Goal: Check status: Check status

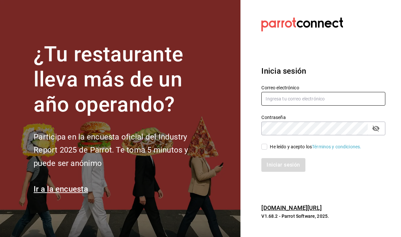
type input "giuseppe.bosco@grupocosteno.com"
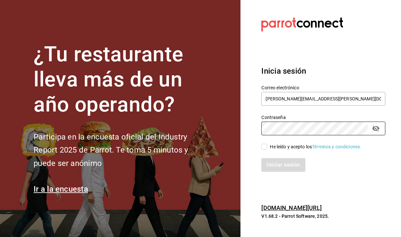
click at [263, 145] on input "He leído y acepto los Términos y condiciones." at bounding box center [264, 147] width 6 height 6
checkbox input "true"
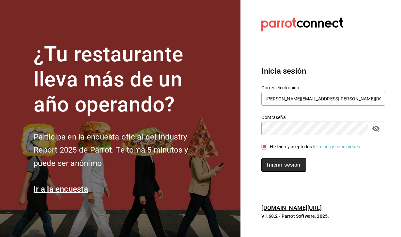
click at [278, 165] on button "Iniciar sesión" at bounding box center [283, 165] width 44 height 14
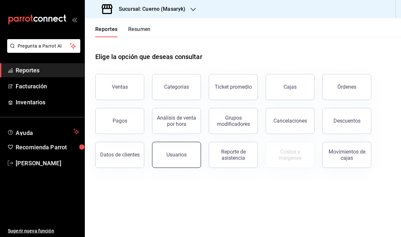
click at [178, 154] on div "Usuarios" at bounding box center [176, 155] width 20 height 6
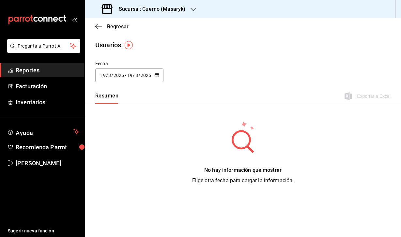
click at [107, 74] on span "/" at bounding box center [107, 75] width 2 height 5
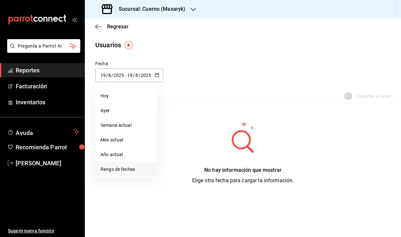
click at [143, 164] on li "Rango de fechas" at bounding box center [126, 169] width 62 height 15
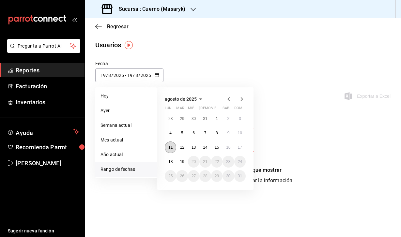
click at [171, 146] on abbr "11" at bounding box center [170, 147] width 4 height 5
click at [170, 160] on abbr "18" at bounding box center [170, 161] width 4 height 5
type input "[DATE]"
type input "11"
type input "[DATE]"
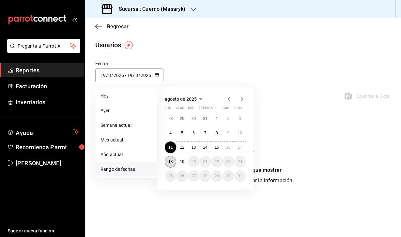
type input "18"
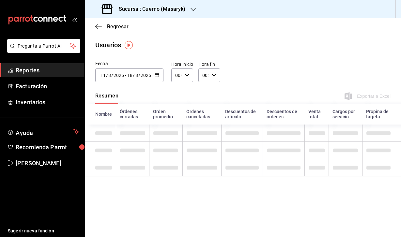
click at [191, 74] on div "00:00 Hora inicio" at bounding box center [182, 75] width 22 height 14
click at [176, 122] on span "03" at bounding box center [176, 120] width 1 height 5
click at [176, 122] on button "04" at bounding box center [176, 123] width 8 height 13
type input "04:00"
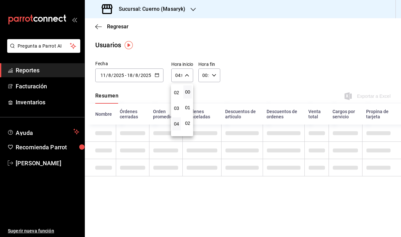
click at [212, 74] on div at bounding box center [200, 118] width 401 height 237
click at [215, 74] on icon "button" at bounding box center [214, 75] width 5 height 5
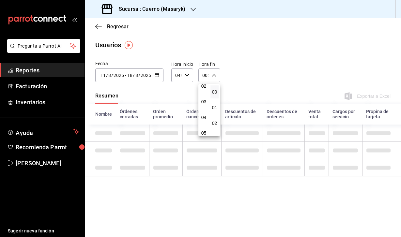
scroll to position [40, 0]
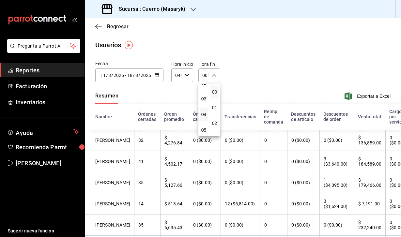
click at [203, 119] on button "04" at bounding box center [204, 114] width 8 height 13
type input "04:00"
click at [246, 79] on div at bounding box center [200, 118] width 401 height 237
click at [346, 95] on icon "button" at bounding box center [347, 96] width 7 height 8
click at [239, 20] on div "Regresar" at bounding box center [243, 26] width 316 height 17
